Goal: Task Accomplishment & Management: Use online tool/utility

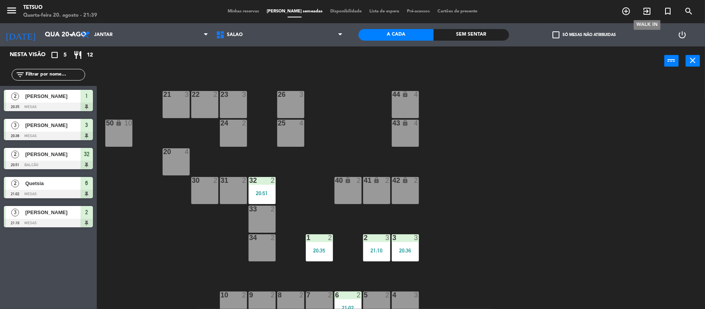
click at [645, 10] on icon "exit_to_app" at bounding box center [646, 11] width 9 height 9
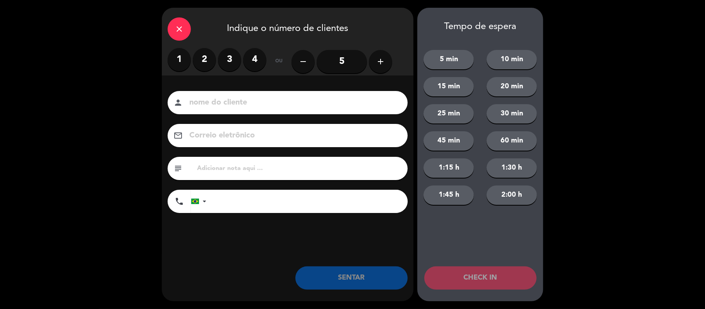
click at [356, 62] on input "5" at bounding box center [342, 61] width 50 height 23
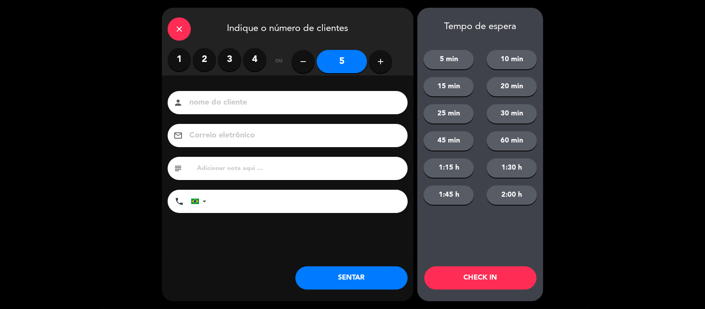
click at [347, 94] on div "person" at bounding box center [288, 102] width 240 height 23
click at [353, 109] on div "person" at bounding box center [288, 102] width 240 height 23
click at [354, 103] on input at bounding box center [292, 103] width 209 height 14
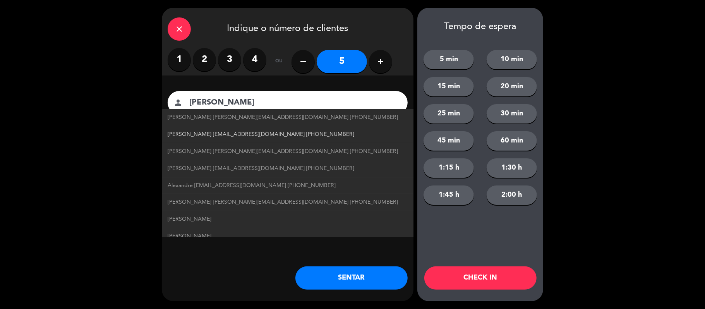
click at [284, 132] on span "[PERSON_NAME] [EMAIL_ADDRESS][DOMAIN_NAME] [PHONE_NUMBER]" at bounding box center [261, 134] width 187 height 9
type input "[PERSON_NAME]"
type input "[EMAIL_ADDRESS][DOMAIN_NAME]"
type input "[PHONE_NUMBER]"
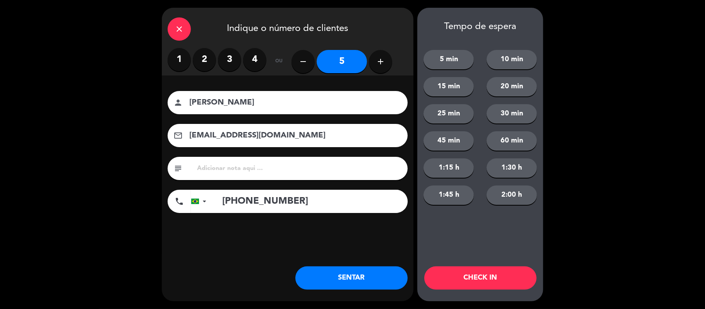
click at [354, 277] on button "SENTAR" at bounding box center [351, 277] width 112 height 23
